Goal: Task Accomplishment & Management: Manage account settings

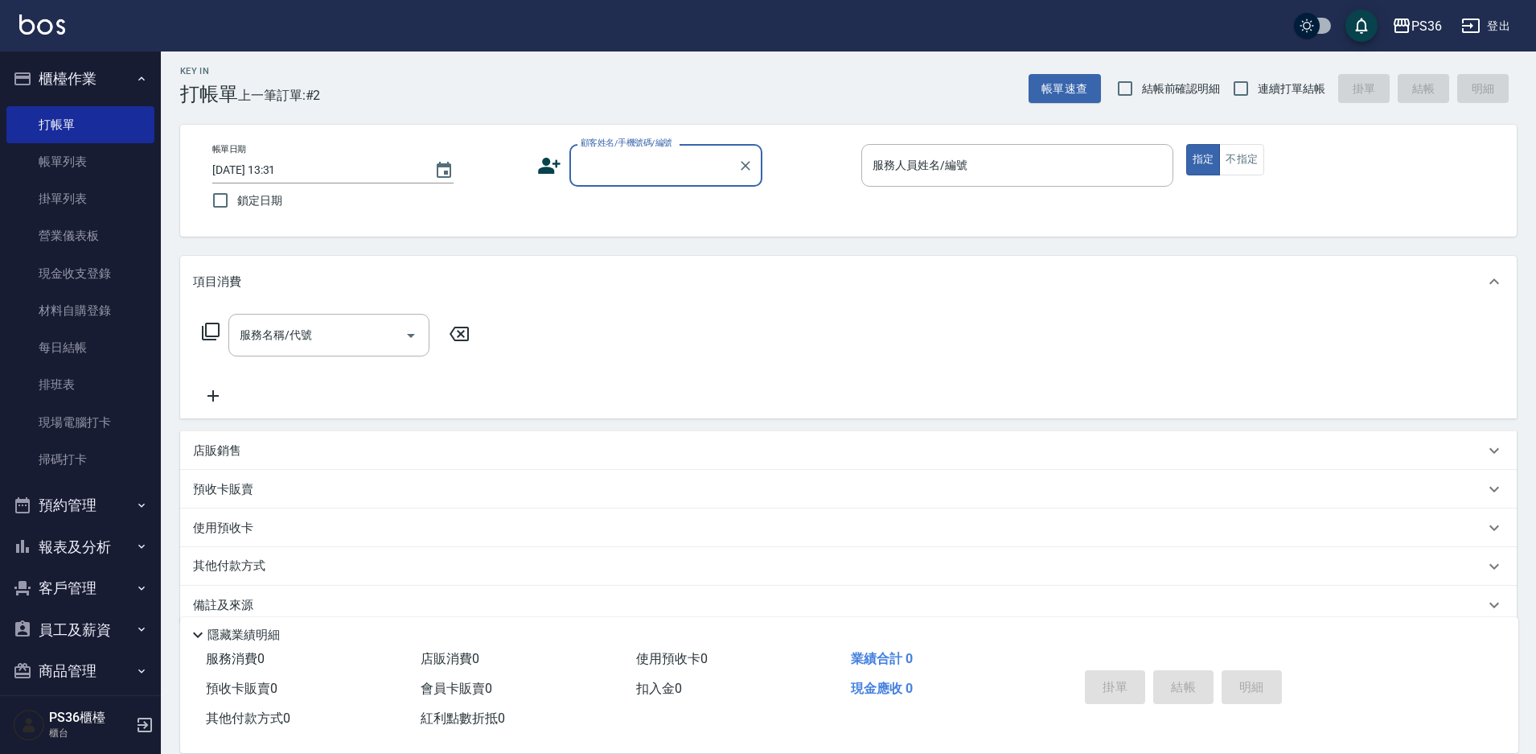
scroll to position [30, 0]
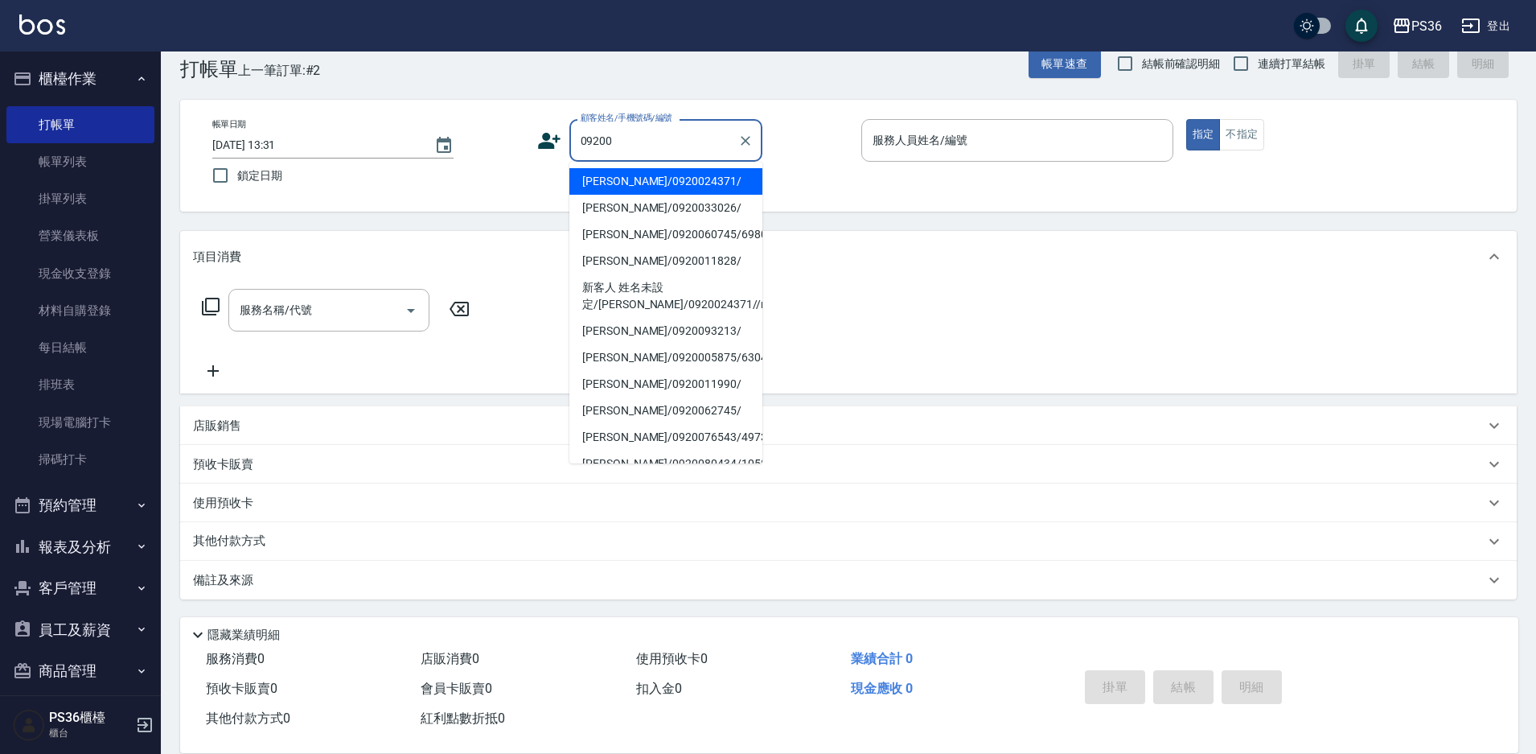
type input "09200"
click at [564, 146] on div "顧客姓名/手機號碼/編號 顧客姓名/手機號碼/編號" at bounding box center [693, 140] width 312 height 43
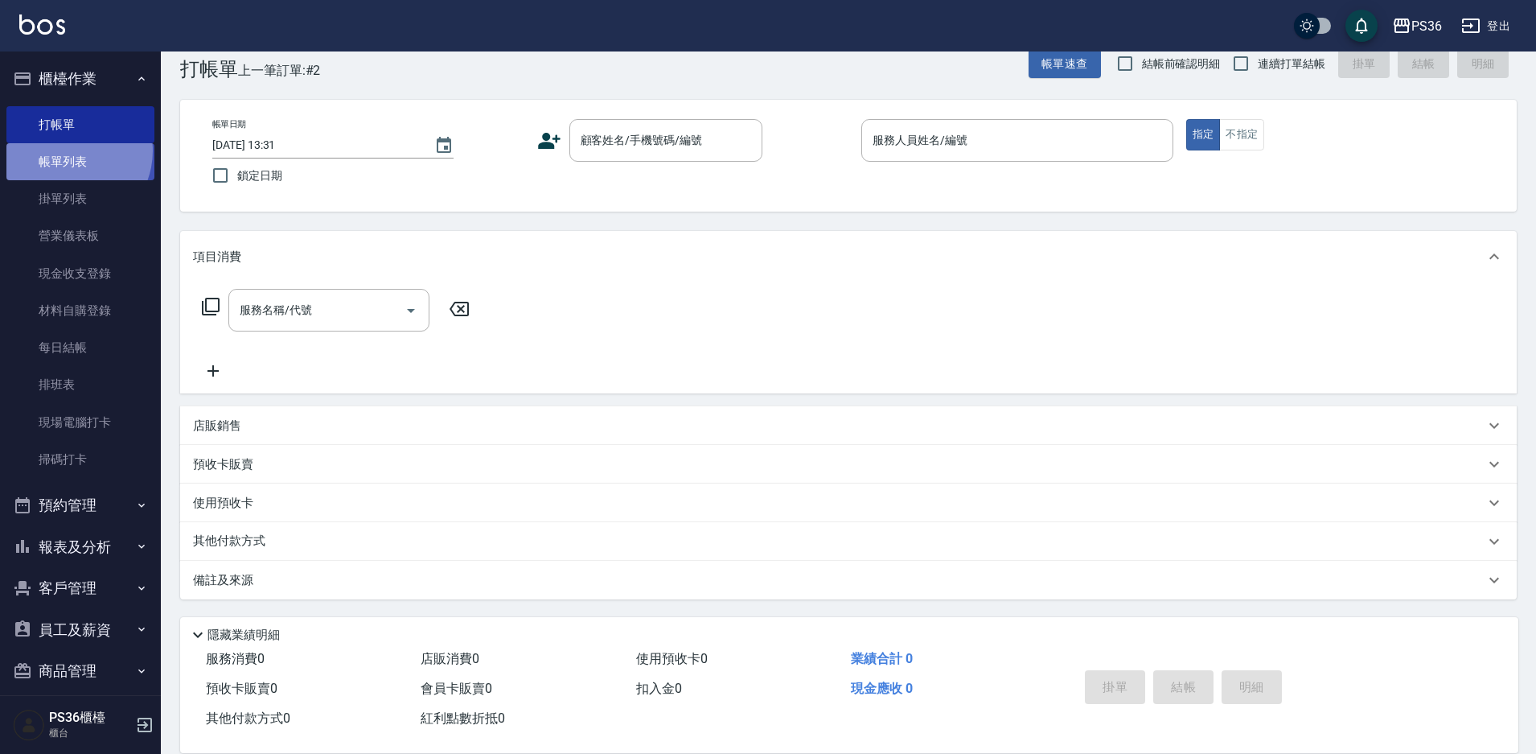
click at [67, 151] on link "帳單列表" at bounding box center [80, 161] width 148 height 37
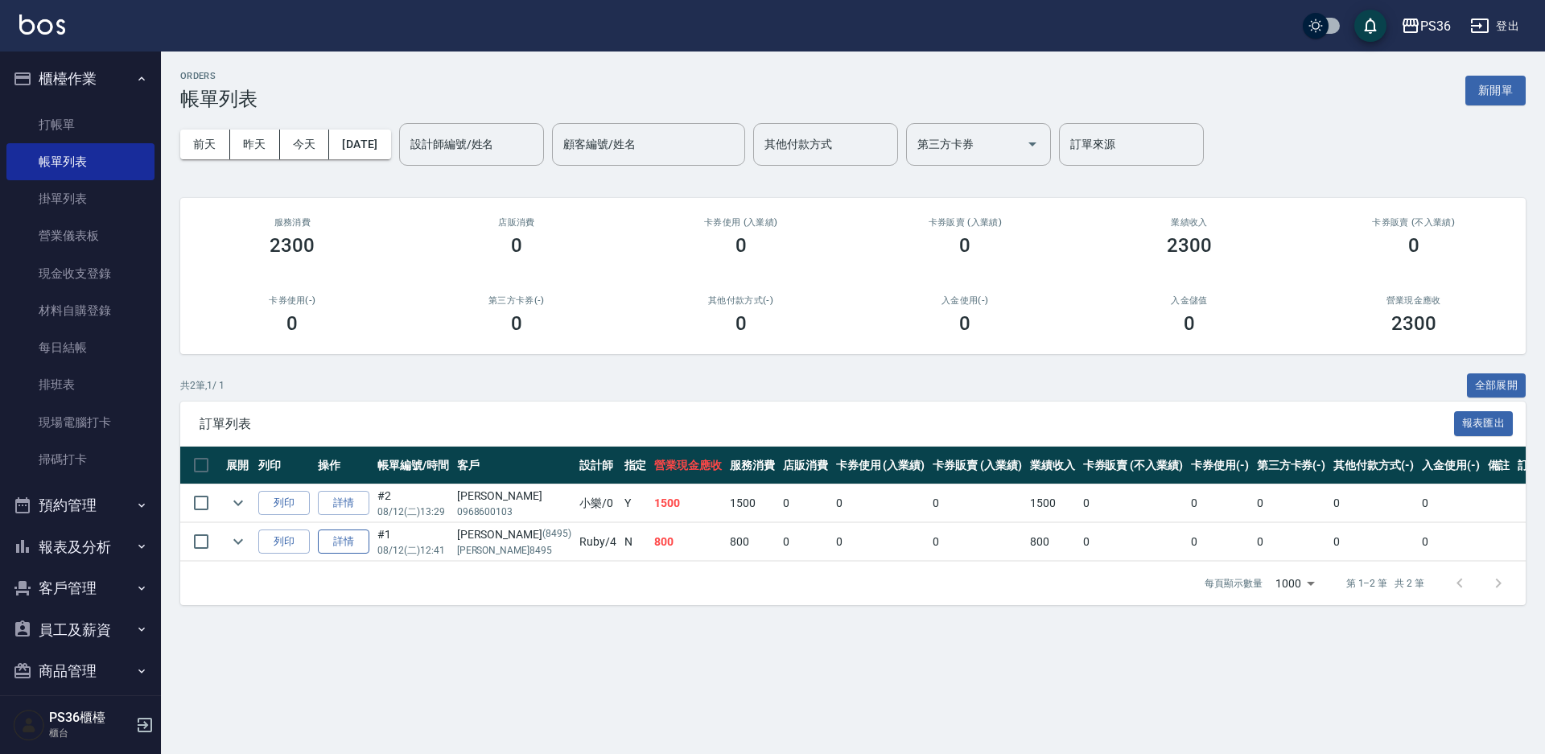
click at [344, 535] on link "詳情" at bounding box center [343, 541] width 51 height 25
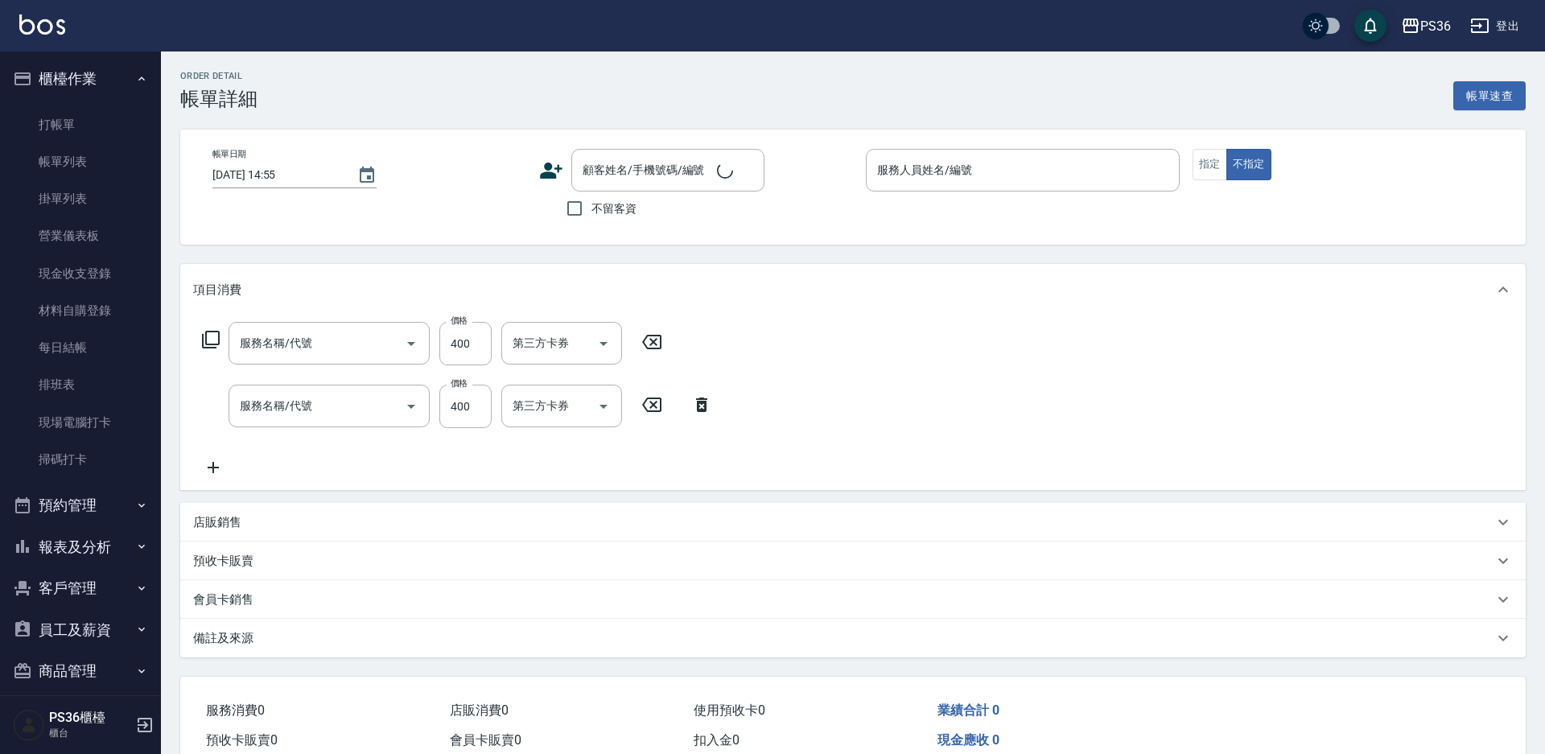
type input "[DATE] 12:41"
type input "Ruby-4"
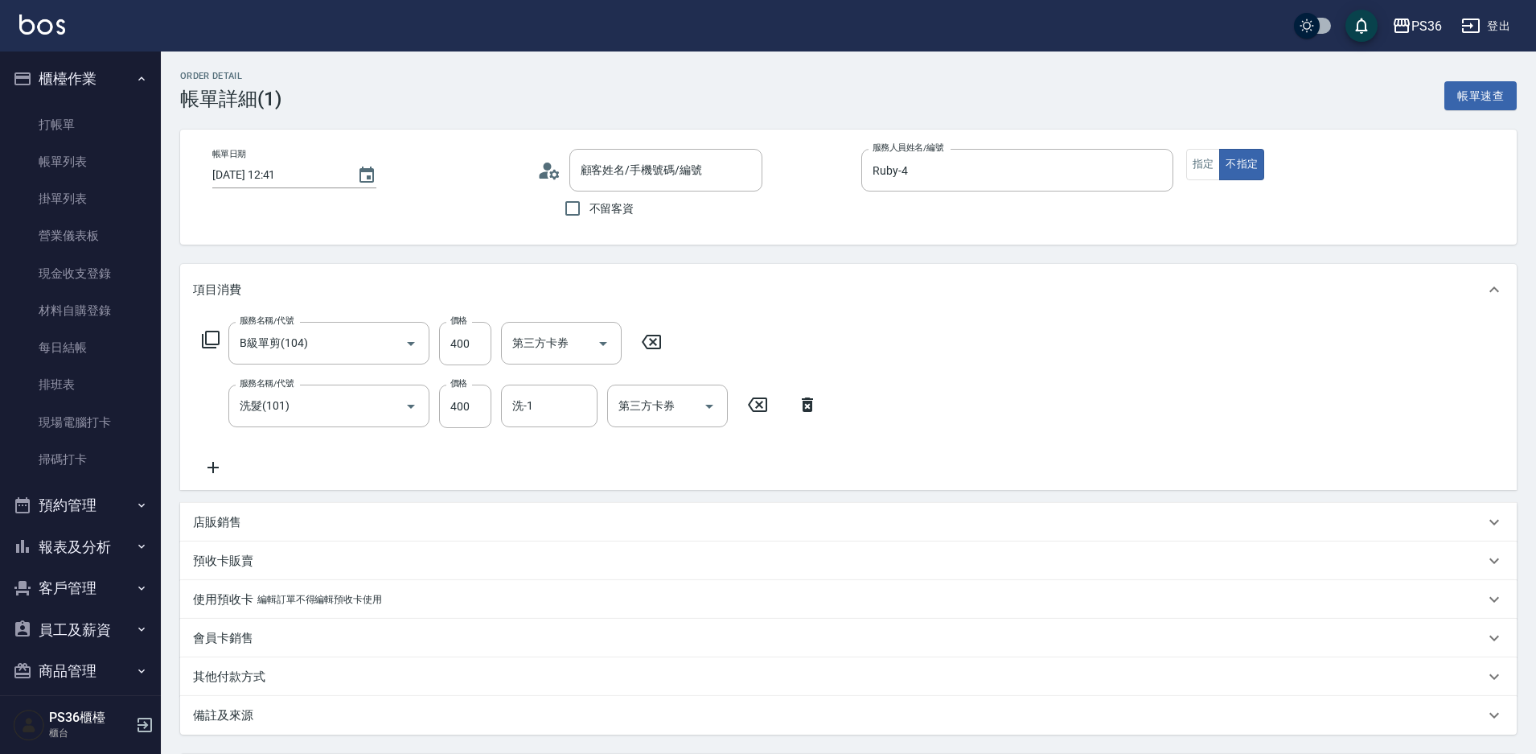
type input "B級單剪(104)"
type input "洗髮(101)"
type input "[PERSON_NAME]/[PERSON_NAME]8495/8495"
click at [225, 463] on icon at bounding box center [213, 467] width 40 height 19
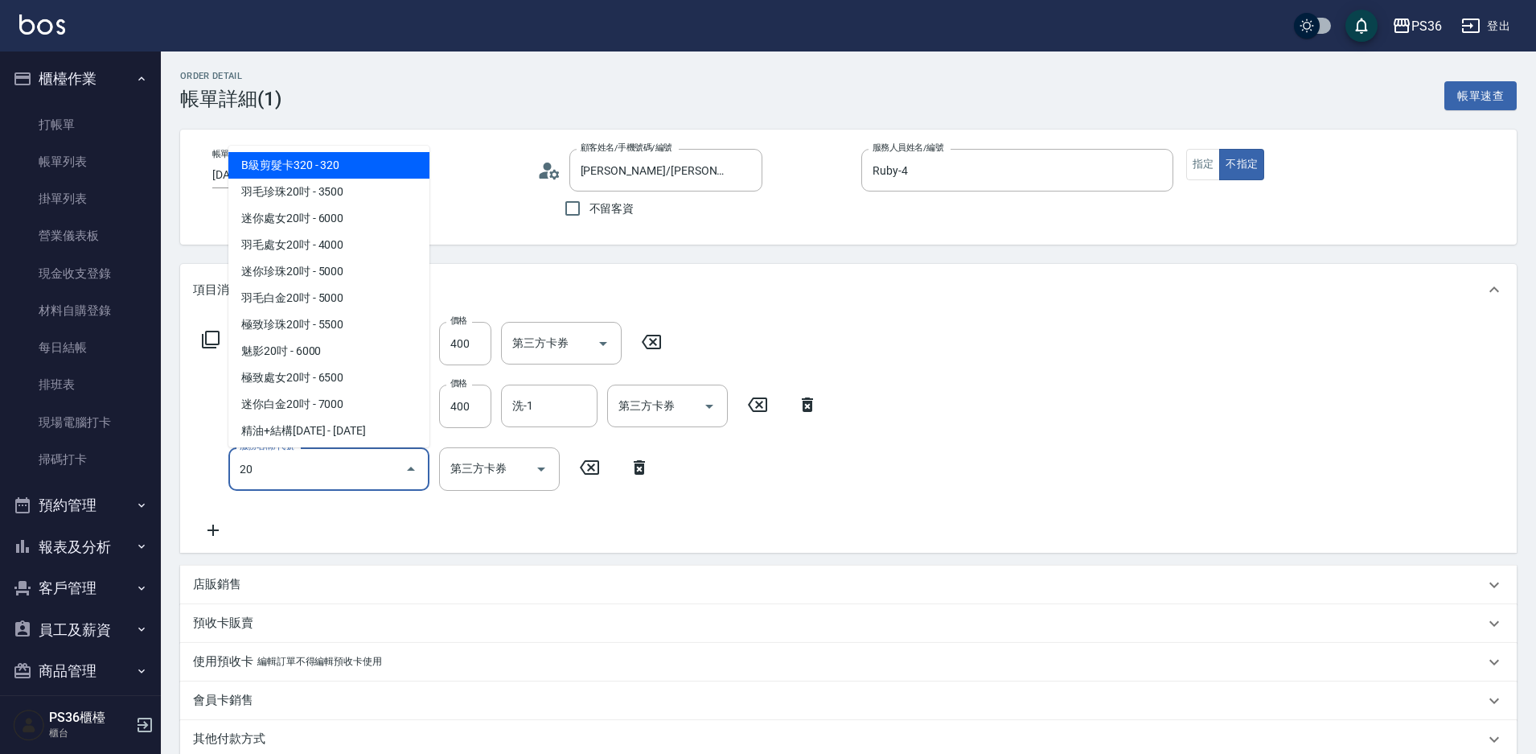
click at [368, 451] on div "20 服務名稱/代號" at bounding box center [328, 468] width 201 height 43
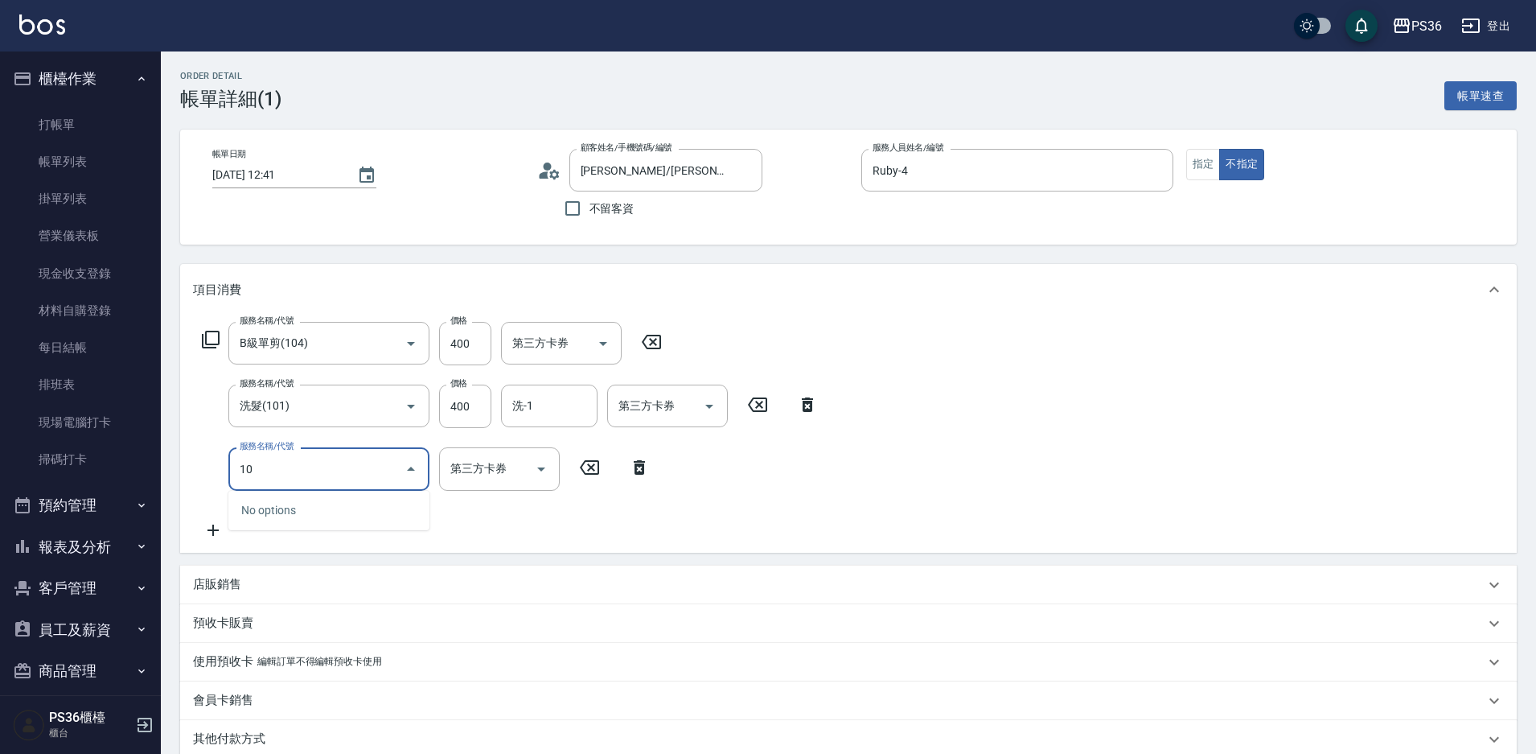
type input "1"
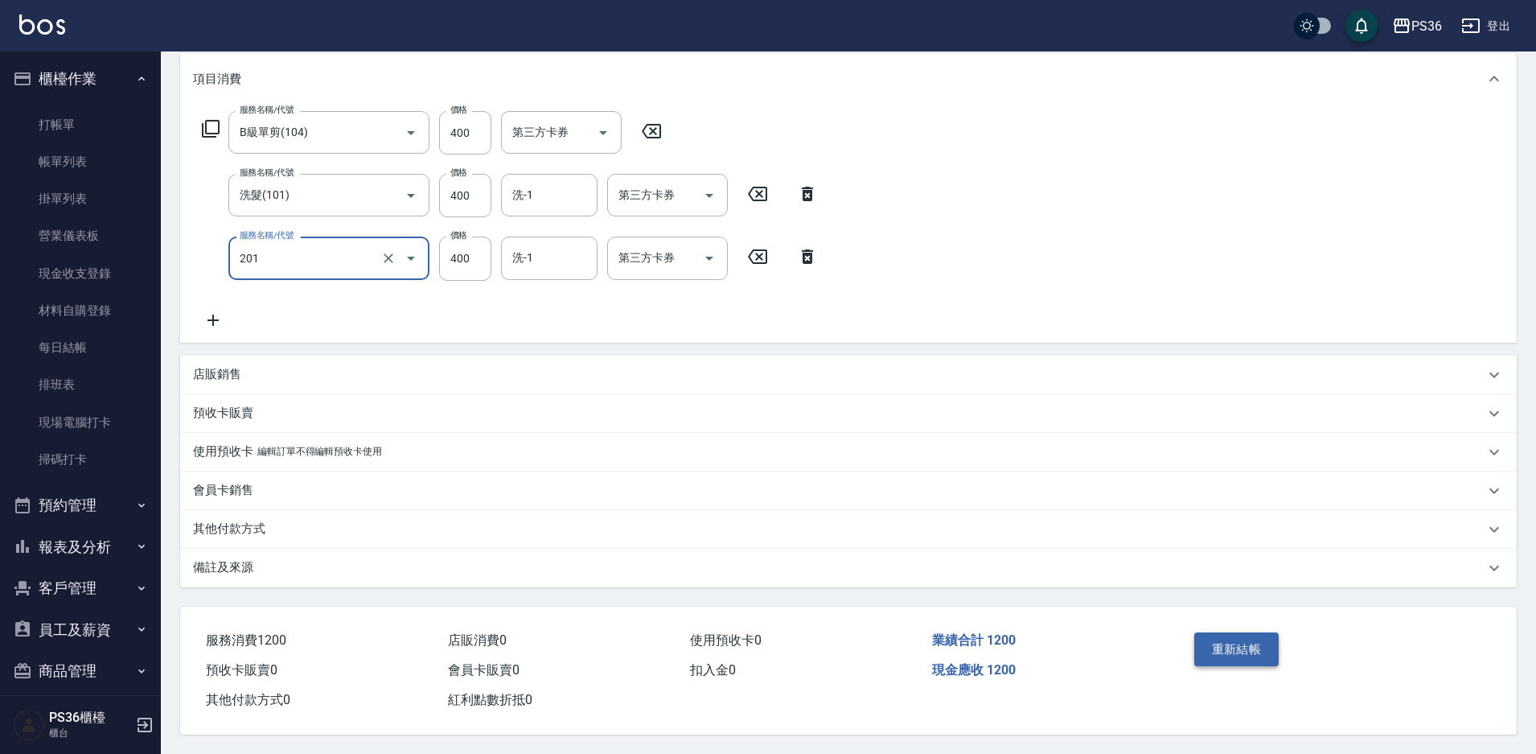
type input "C級洗剪(201)"
click at [1225, 640] on button "重新結帳" at bounding box center [1237, 649] width 85 height 34
